Goal: Navigation & Orientation: Go to known website

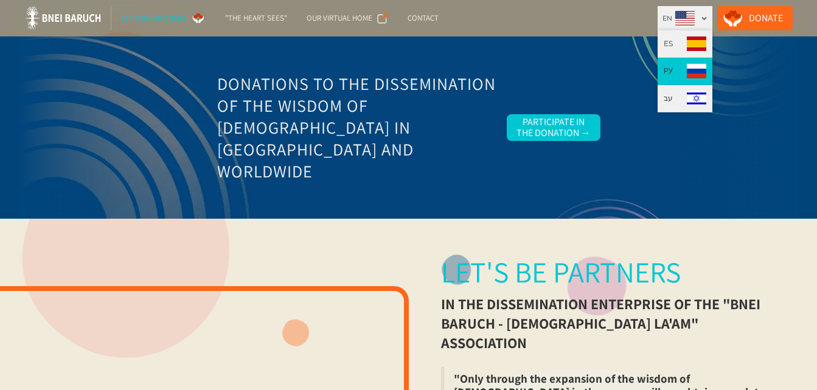
click at [697, 68] on img at bounding box center [695, 71] width 19 height 15
